Goal: Information Seeking & Learning: Check status

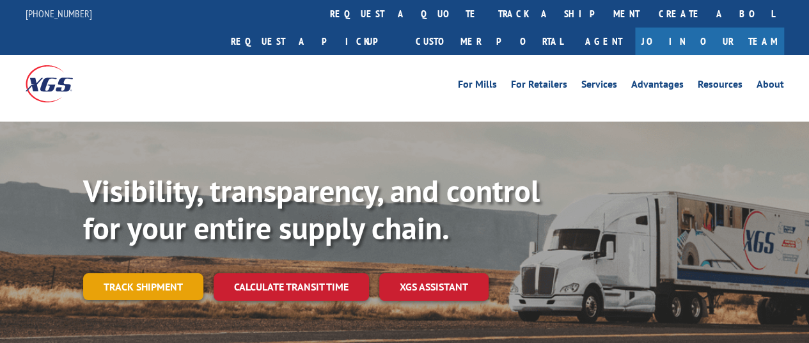
click at [134, 273] on link "Track shipment" at bounding box center [143, 286] width 120 height 27
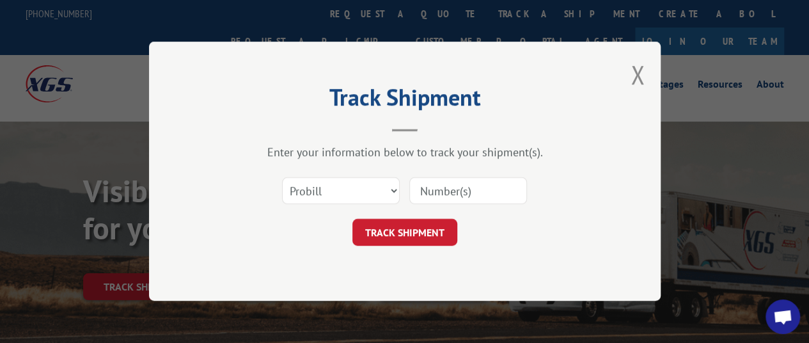
click at [504, 194] on input at bounding box center [468, 191] width 118 height 27
type input "17235469"
click at [412, 226] on button "TRACK SHIPMENT" at bounding box center [404, 232] width 105 height 27
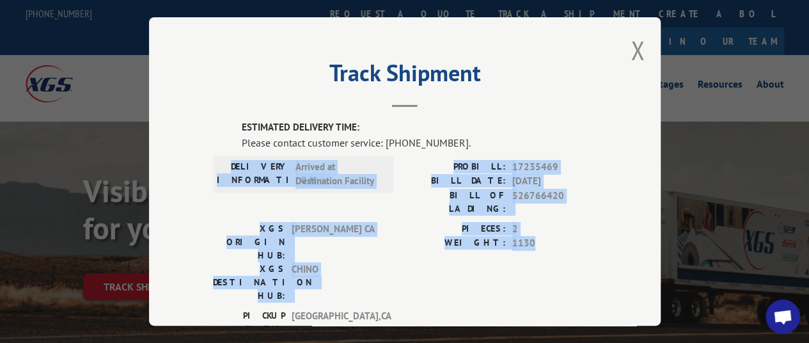
drag, startPoint x: 552, startPoint y: 241, endPoint x: 289, endPoint y: 167, distance: 273.1
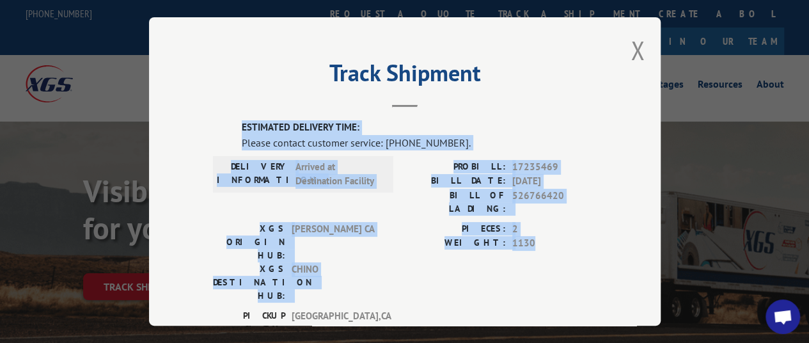
click at [224, 122] on div "ESTIMATED DELIVERY TIME: Please contact customer service: [PHONE_NUMBER]. DELIV…" at bounding box center [405, 337] width 384 height 435
drag, startPoint x: 362, startPoint y: 200, endPoint x: 313, endPoint y: 181, distance: 52.2
click at [362, 199] on div "DELIVERY INFORMATION: Arrived at Destination Facility" at bounding box center [303, 190] width 180 height 62
click at [426, 129] on label "ESTIMATED DELIVERY TIME:" at bounding box center [419, 127] width 355 height 15
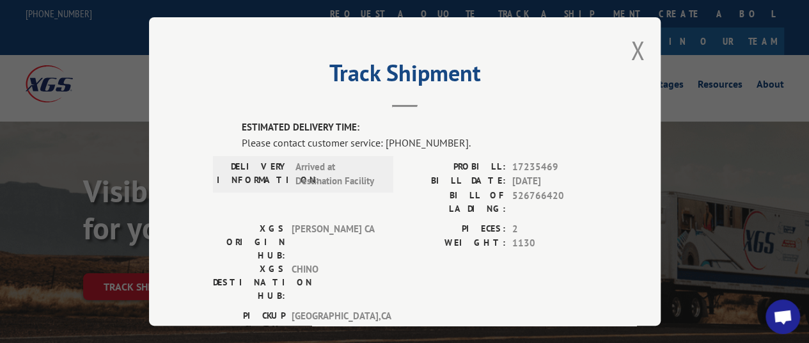
click at [387, 120] on label "ESTIMATED DELIVERY TIME:" at bounding box center [419, 127] width 355 height 15
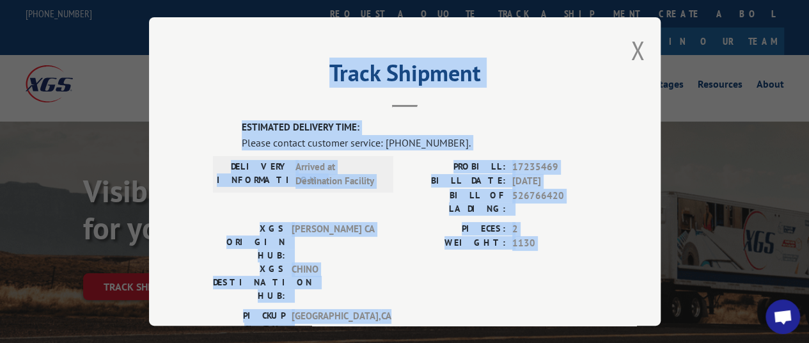
drag, startPoint x: 447, startPoint y: 137, endPoint x: 519, endPoint y: 283, distance: 163.0
click at [519, 283] on div "Track Shipment ESTIMATED DELIVERY TIME: Please contact customer service: [PHONE…" at bounding box center [405, 171] width 512 height 308
click at [519, 308] on div "[GEOGRAPHIC_DATA]: [GEOGRAPHIC_DATA] , [GEOGRAPHIC_DATA] DELIVERY CITY: [GEOGRA…" at bounding box center [405, 338] width 384 height 60
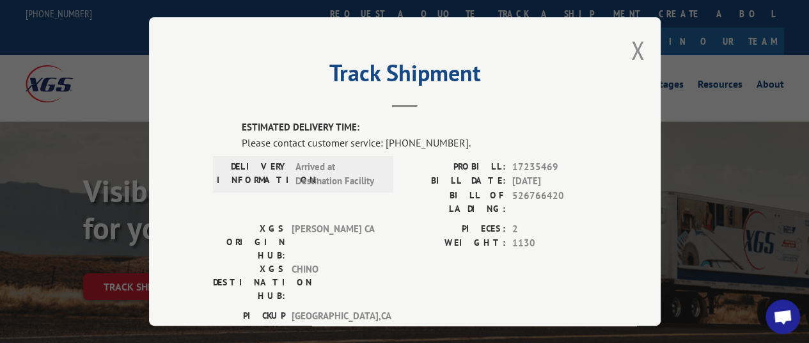
click at [530, 160] on span "17235469" at bounding box center [554, 166] width 84 height 15
click at [522, 159] on span "17235469" at bounding box center [554, 166] width 84 height 15
drag, startPoint x: 522, startPoint y: 163, endPoint x: 542, endPoint y: 163, distance: 19.8
click at [542, 163] on span "17235469" at bounding box center [554, 166] width 84 height 15
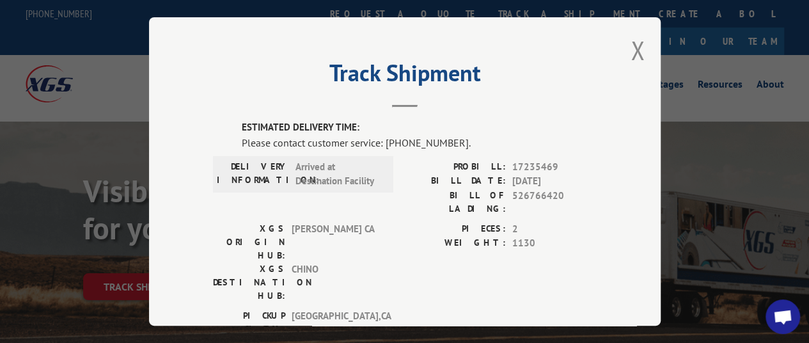
click at [552, 166] on span "17235469" at bounding box center [554, 166] width 84 height 15
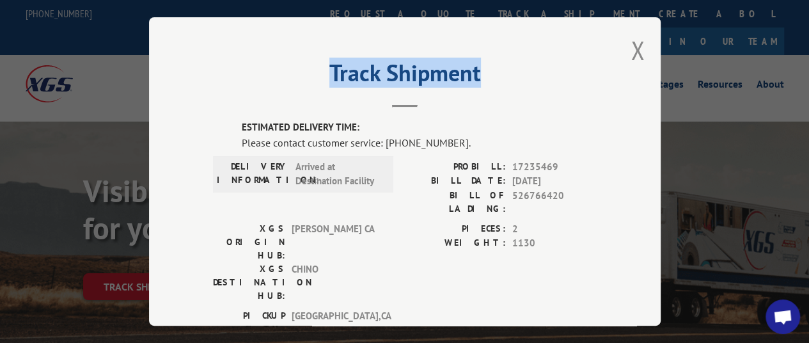
drag, startPoint x: 328, startPoint y: 61, endPoint x: 484, endPoint y: 79, distance: 157.0
click at [484, 79] on h2 "Track Shipment" at bounding box center [405, 76] width 384 height 24
click at [487, 82] on h2 "Track Shipment" at bounding box center [405, 76] width 384 height 24
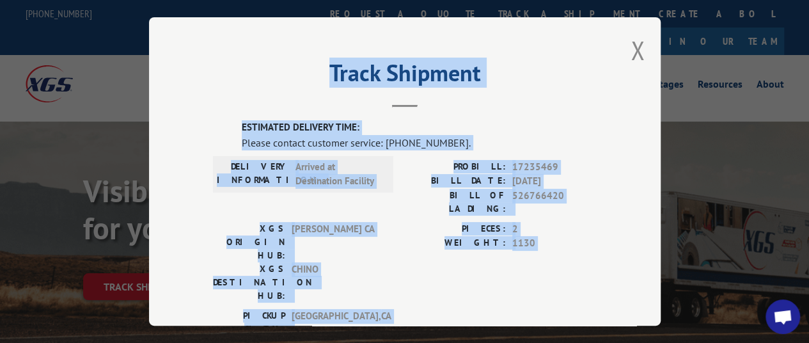
drag, startPoint x: 372, startPoint y: 292, endPoint x: 342, endPoint y: 101, distance: 193.5
click at [295, 57] on div "Track Shipment ESTIMATED DELIVERY TIME: Please contact customer service: [PHONE…" at bounding box center [405, 171] width 512 height 308
click at [343, 102] on header "Track Shipment" at bounding box center [405, 85] width 384 height 43
drag, startPoint x: 307, startPoint y: 62, endPoint x: 390, endPoint y: 292, distance: 244.7
click at [390, 292] on div "Track Shipment ESTIMATED DELIVERY TIME: Please contact customer service: [PHONE…" at bounding box center [405, 171] width 512 height 308
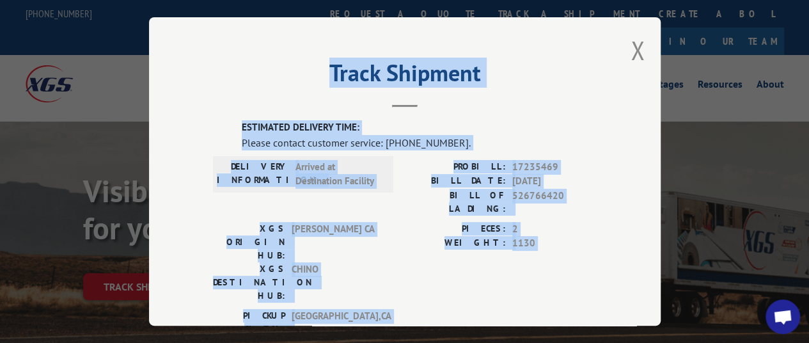
click at [447, 308] on div "[GEOGRAPHIC_DATA]: [GEOGRAPHIC_DATA] , [GEOGRAPHIC_DATA] DELIVERY CITY: [GEOGRA…" at bounding box center [405, 338] width 384 height 60
drag, startPoint x: 575, startPoint y: 277, endPoint x: 280, endPoint y: 82, distance: 353.6
click at [280, 82] on div "Track Shipment ESTIMATED DELIVERY TIME: Please contact customer service: [PHONE…" at bounding box center [405, 171] width 512 height 308
click at [318, 93] on header "Track Shipment" at bounding box center [405, 85] width 384 height 43
drag, startPoint x: 252, startPoint y: 61, endPoint x: 392, endPoint y: 302, distance: 279.3
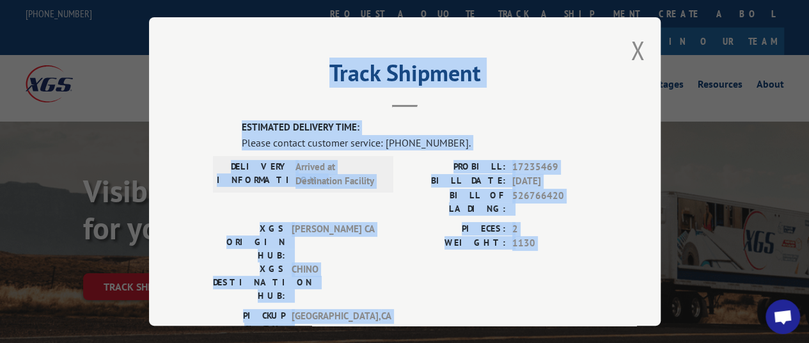
click at [392, 302] on div "Track Shipment ESTIMATED DELIVERY TIME: Please contact customer service: [PHONE…" at bounding box center [405, 171] width 512 height 308
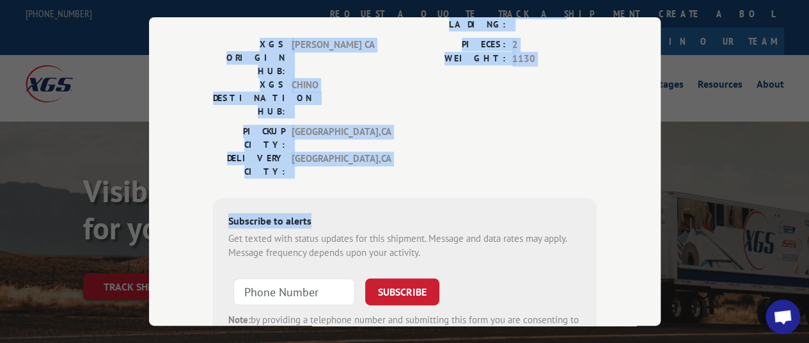
scroll to position [192, 0]
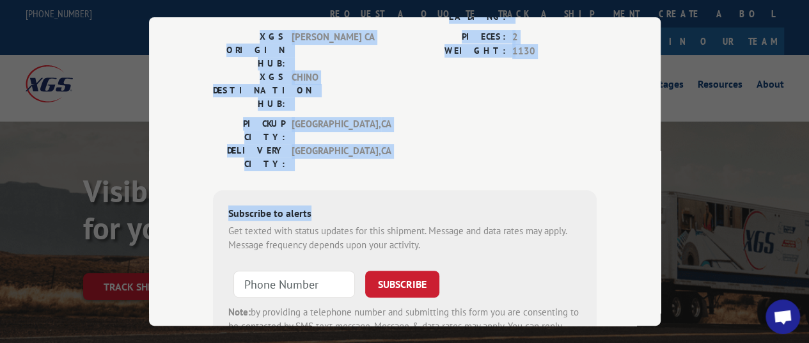
click at [322, 189] on div "Subscribe to alerts Get texted with status updates for this shipment. Message a…" at bounding box center [405, 276] width 384 height 174
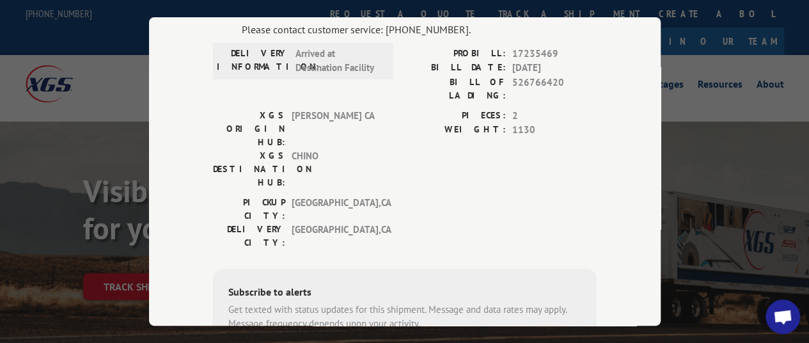
scroll to position [0, 0]
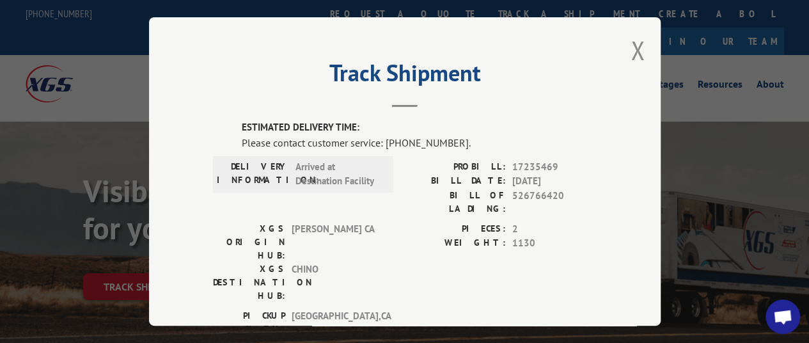
click at [573, 308] on div "[GEOGRAPHIC_DATA]: [GEOGRAPHIC_DATA] , [GEOGRAPHIC_DATA] DELIVERY CITY: [GEOGRA…" at bounding box center [405, 338] width 384 height 60
click at [632, 43] on button "Close modal" at bounding box center [637, 50] width 14 height 34
